Goal: Use online tool/utility: Utilize a website feature to perform a specific function

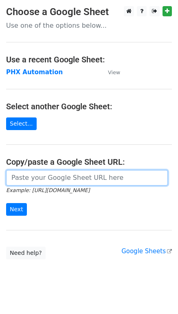
click at [54, 175] on input "url" at bounding box center [87, 178] width 162 height 16
paste input "[URL][DOMAIN_NAME]"
click at [58, 179] on input "[URL][DOMAIN_NAME]" at bounding box center [87, 178] width 162 height 16
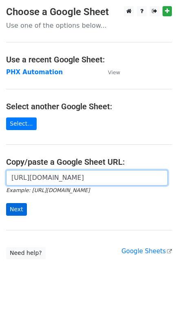
type input "[URL][DOMAIN_NAME]"
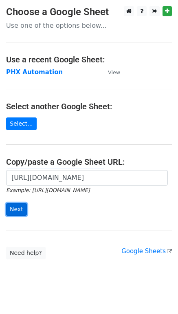
click at [23, 208] on input "Next" at bounding box center [16, 209] width 21 height 13
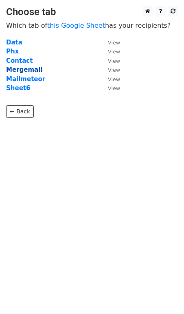
click at [27, 69] on strong "Mergemail" at bounding box center [24, 69] width 36 height 7
